Goal: Task Accomplishment & Management: Complete application form

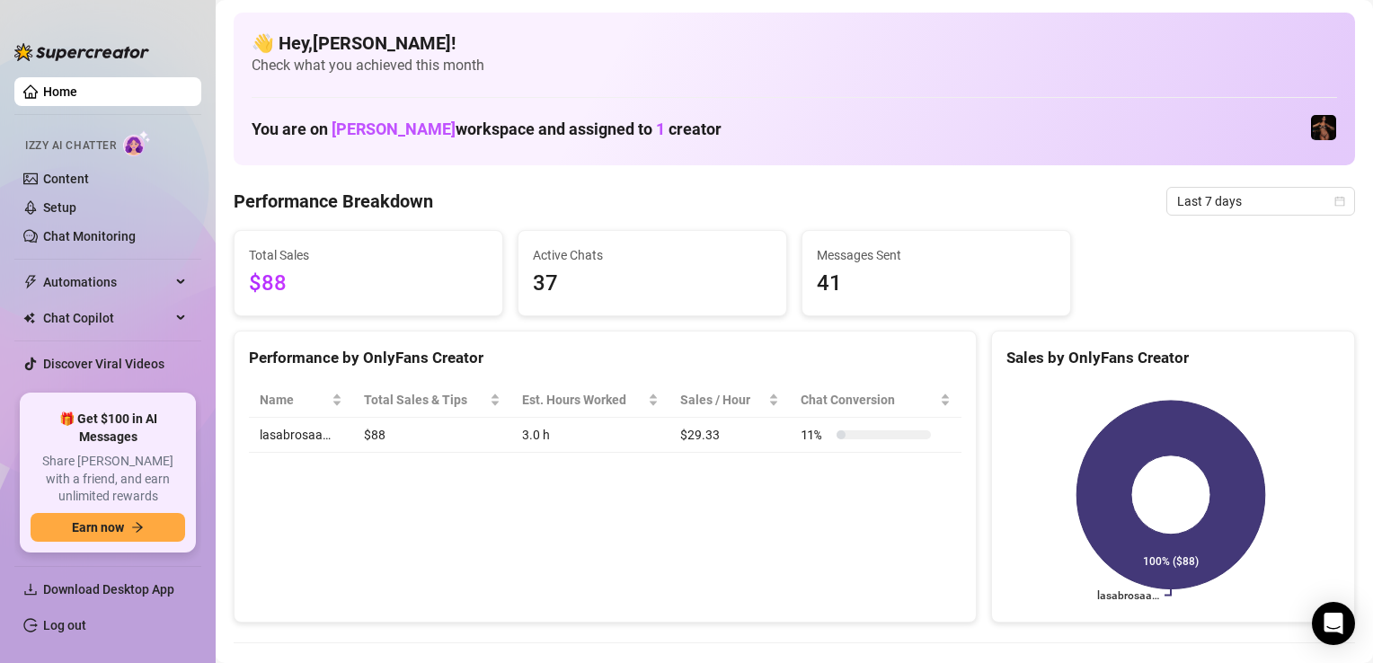
scroll to position [15, 0]
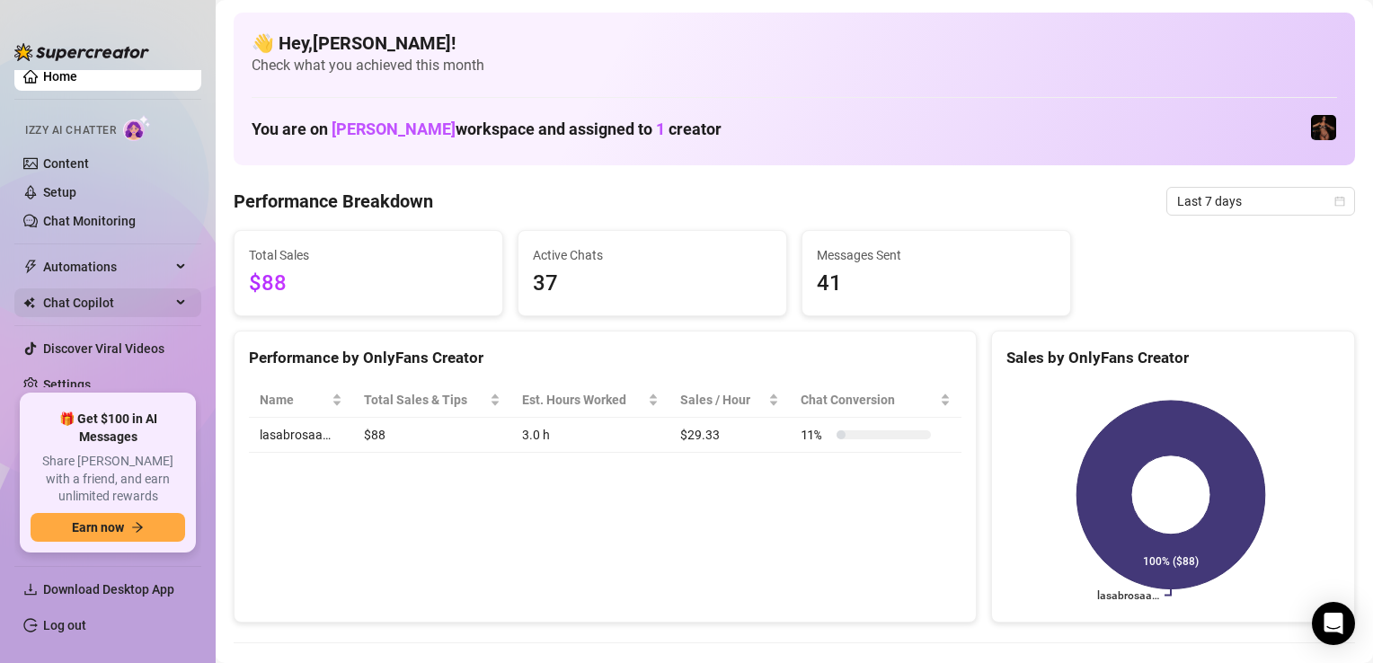
click at [90, 306] on span "Chat Copilot" at bounding box center [107, 302] width 128 height 29
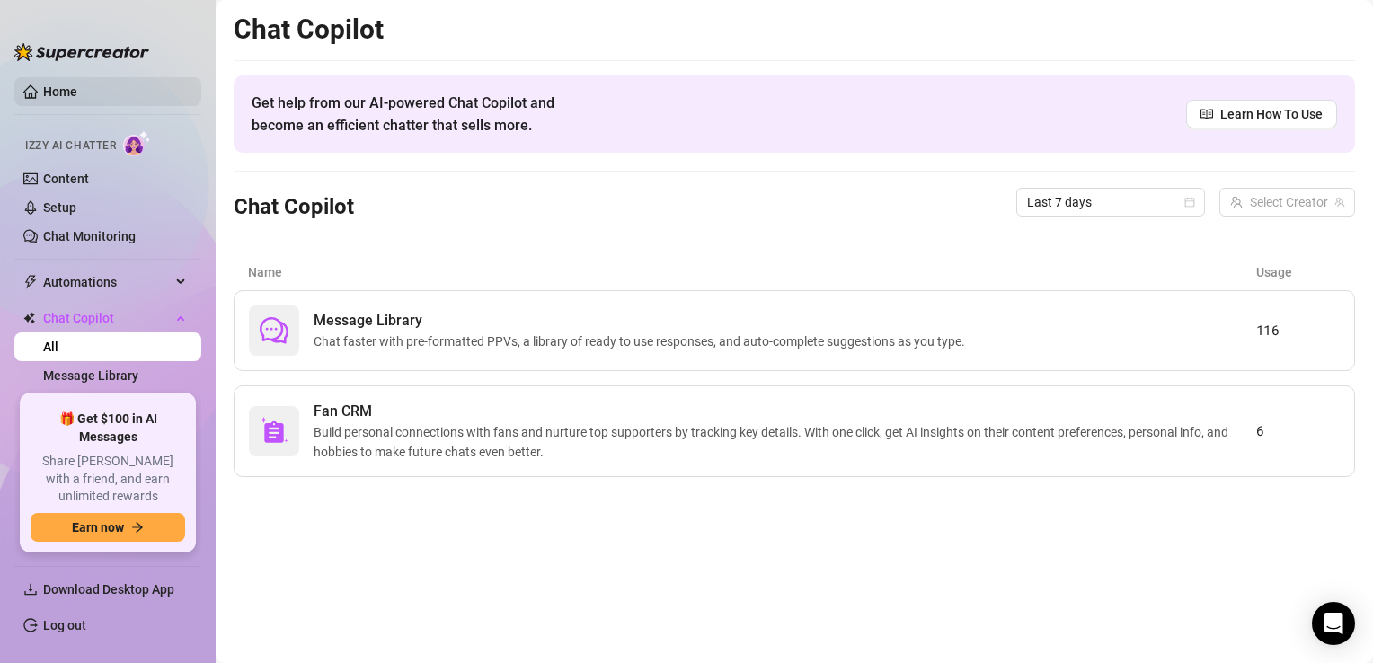
click at [65, 89] on link "Home" at bounding box center [60, 91] width 34 height 14
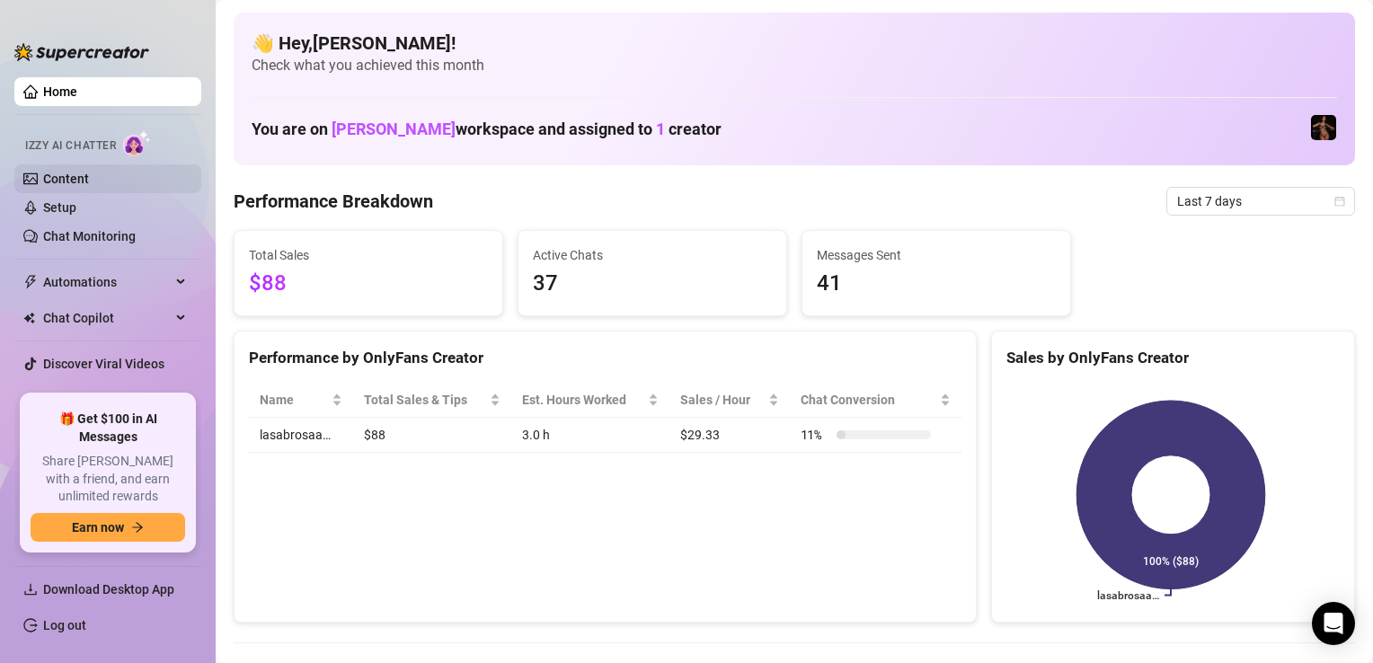
click at [73, 186] on link "Content" at bounding box center [66, 179] width 46 height 14
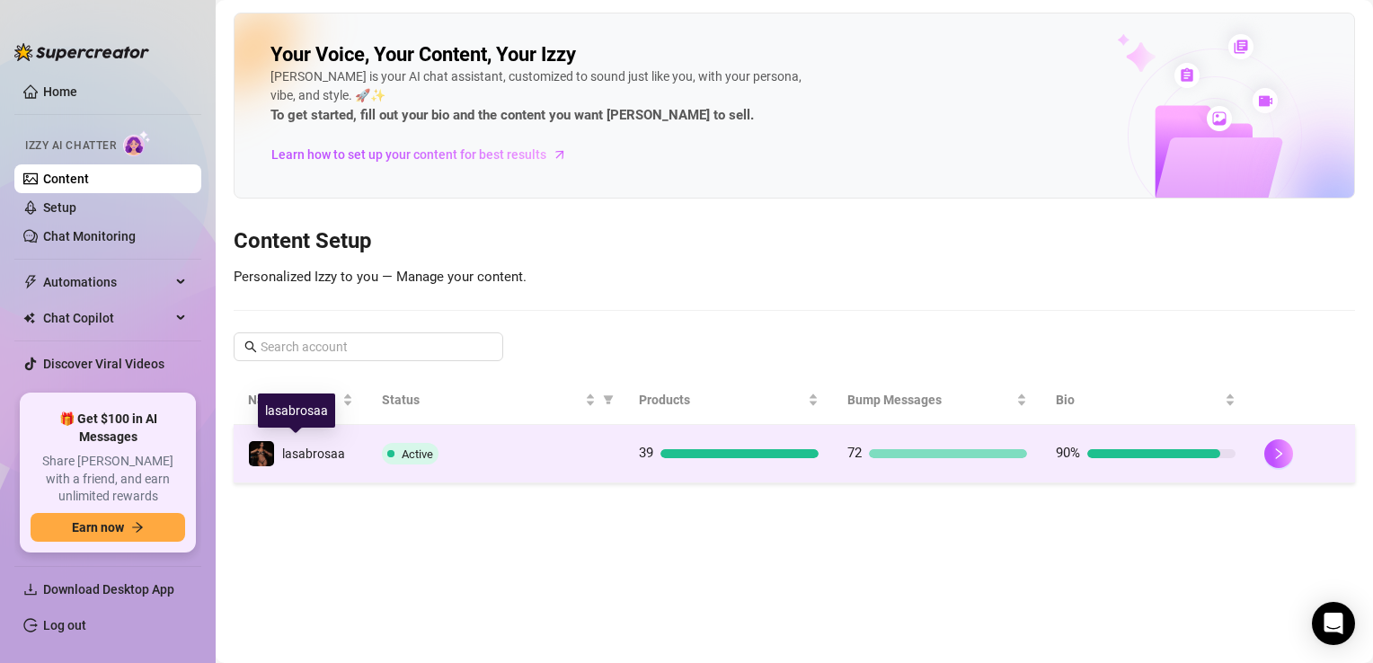
click at [283, 450] on span "lasabrosaa" at bounding box center [313, 454] width 63 height 14
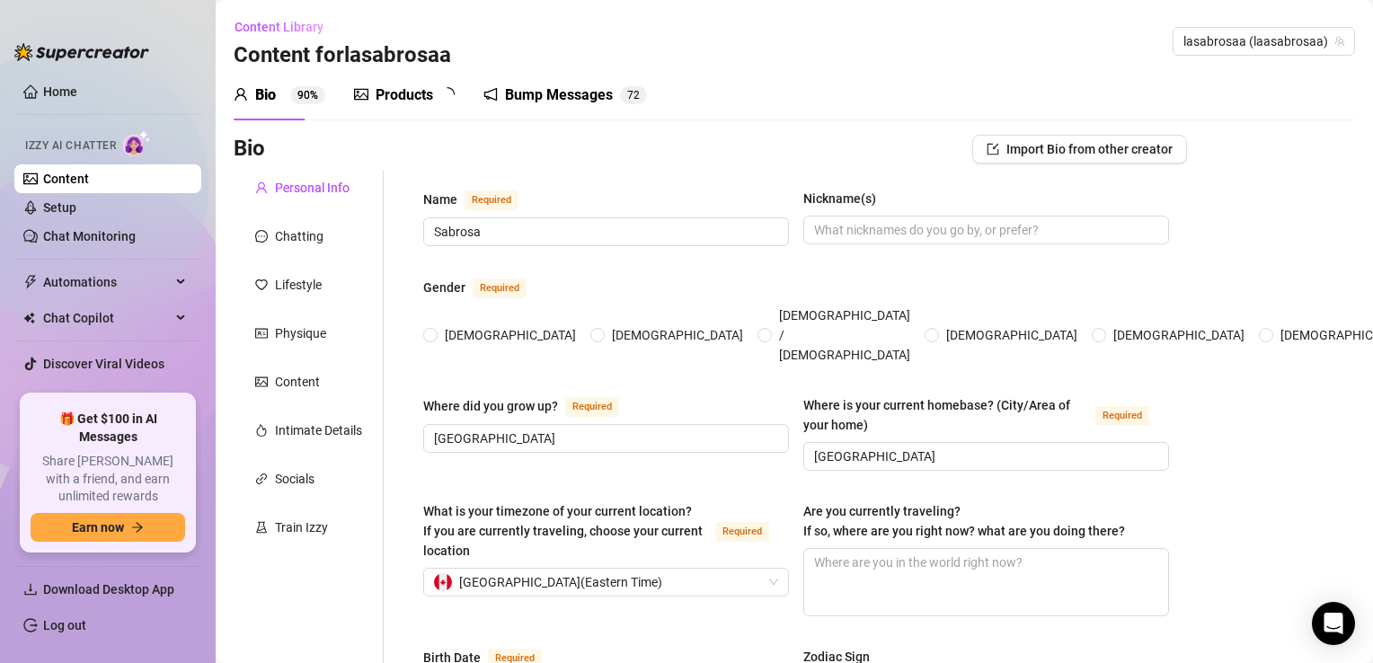
radio input "true"
type input "[DATE]"
click at [89, 186] on link "Content" at bounding box center [66, 179] width 46 height 14
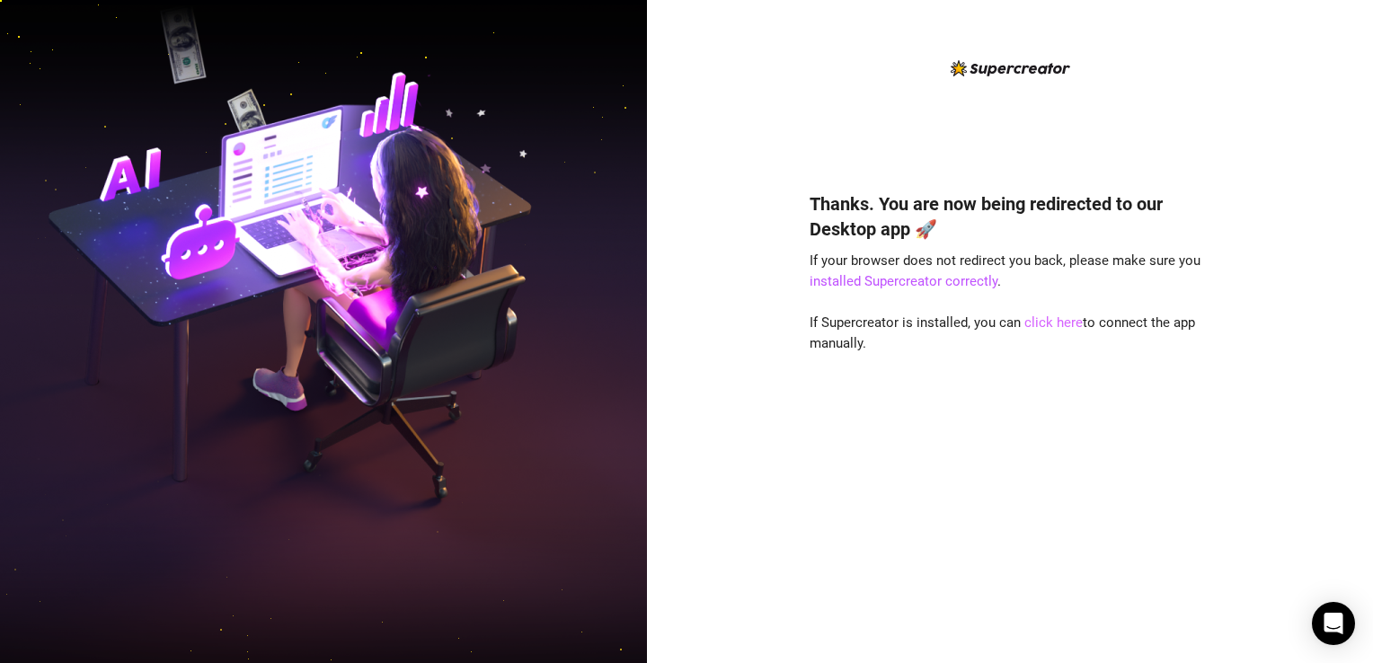
click at [1044, 323] on link "click here" at bounding box center [1053, 322] width 58 height 16
